Goal: Task Accomplishment & Management: Manage account settings

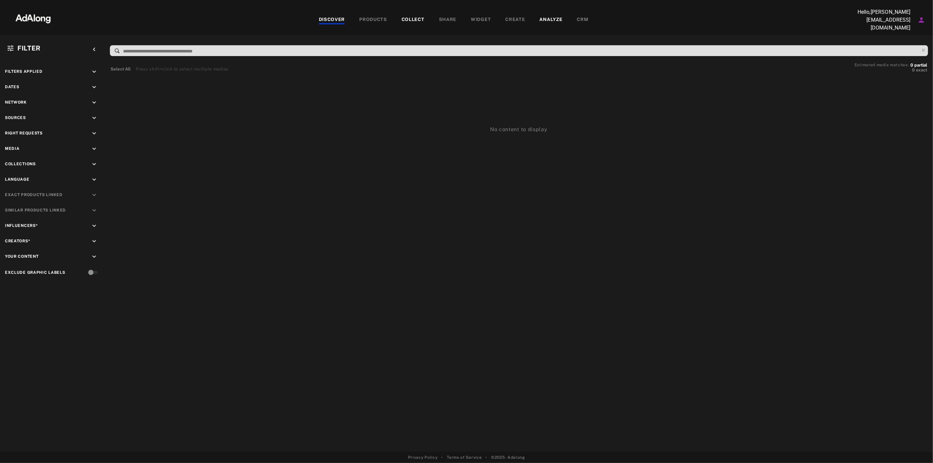
click at [916, 21] on div "Hello, [PERSON_NAME][EMAIL_ADDRESS][DOMAIN_NAME]" at bounding box center [886, 20] width 82 height 24
click at [921, 21] on icon "Account settings" at bounding box center [921, 19] width 5 height 5
click at [897, 72] on li "parentheseausommet" at bounding box center [886, 74] width 81 height 12
click at [926, 19] on icon "Account settings" at bounding box center [922, 20] width 8 height 8
click at [903, 94] on li "My organization settings" at bounding box center [886, 92] width 81 height 12
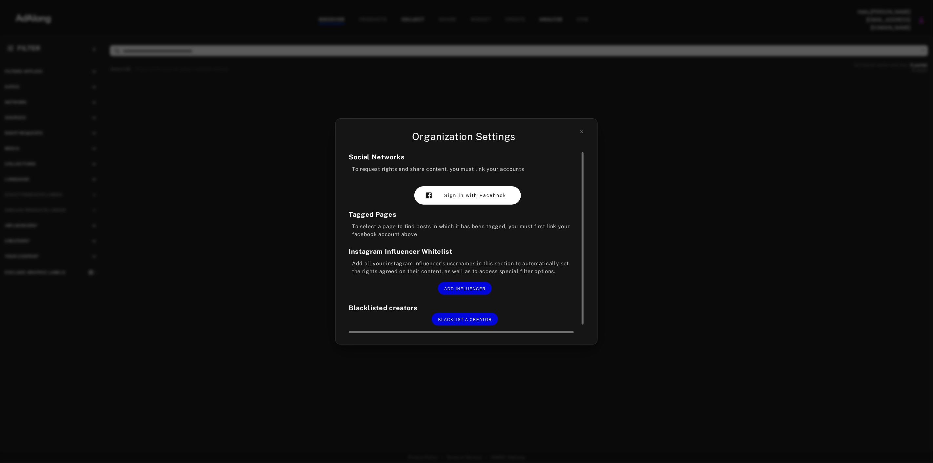
click at [464, 197] on span "Sign in with Facebook" at bounding box center [475, 195] width 62 height 5
